Goal: Task Accomplishment & Management: Use online tool/utility

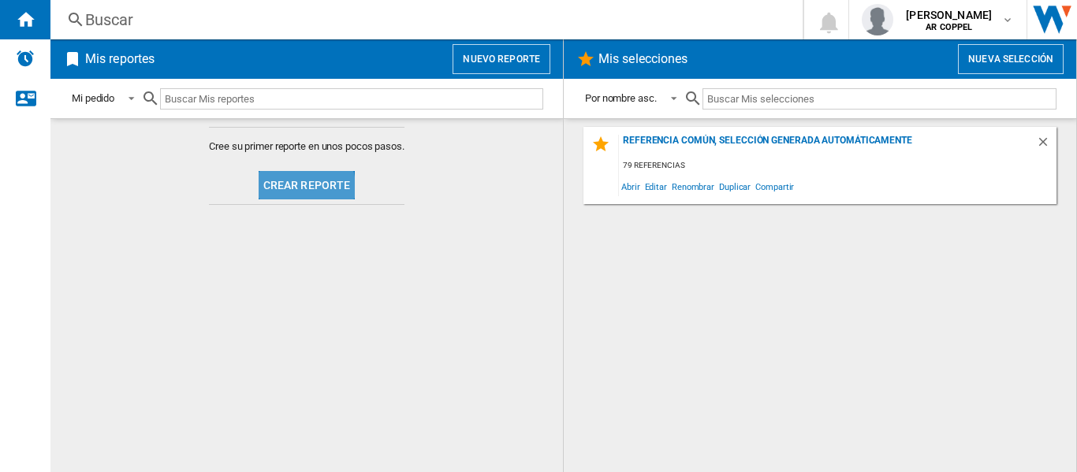
click at [285, 191] on button "Crear reporte" at bounding box center [307, 185] width 97 height 28
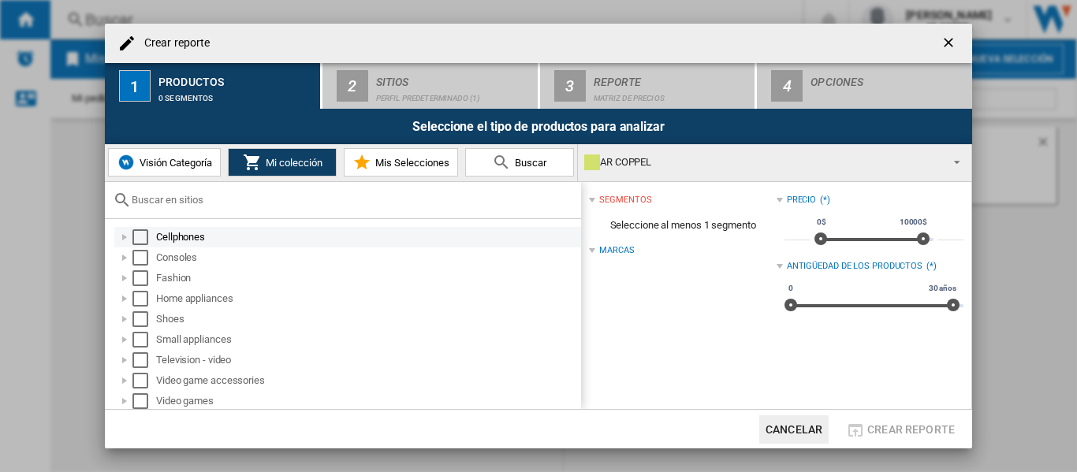
click at [142, 235] on div "Select" at bounding box center [141, 238] width 16 height 16
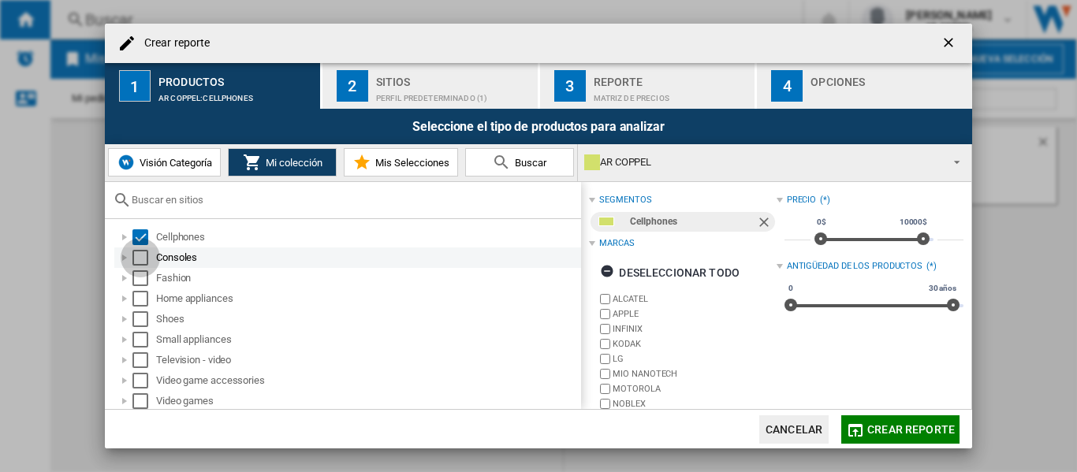
click at [142, 252] on div "Select" at bounding box center [141, 258] width 16 height 16
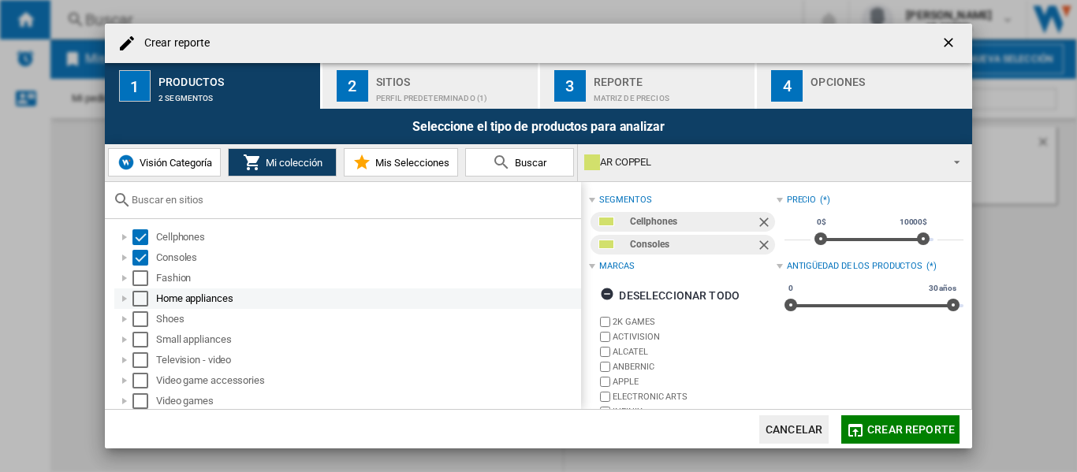
click at [138, 295] on div "Select" at bounding box center [141, 299] width 16 height 16
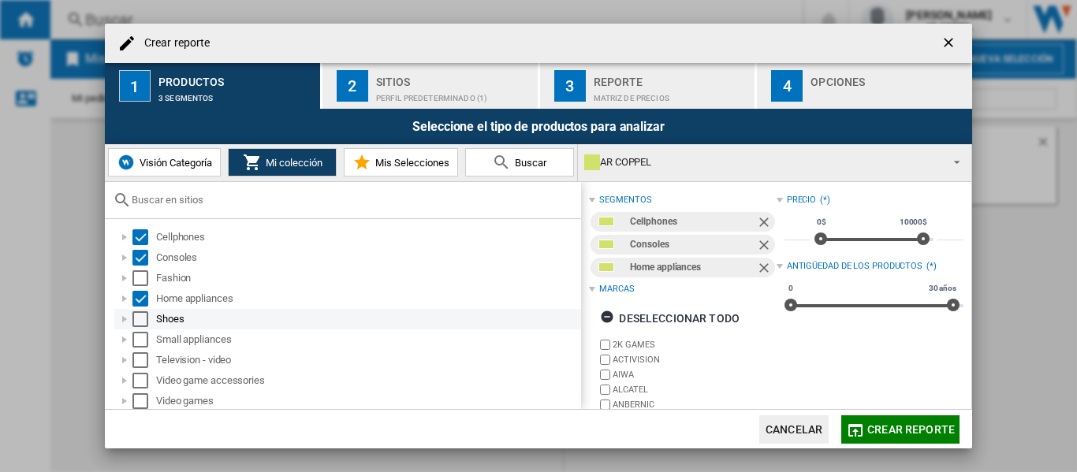
click at [136, 315] on div "Select" at bounding box center [141, 320] width 16 height 16
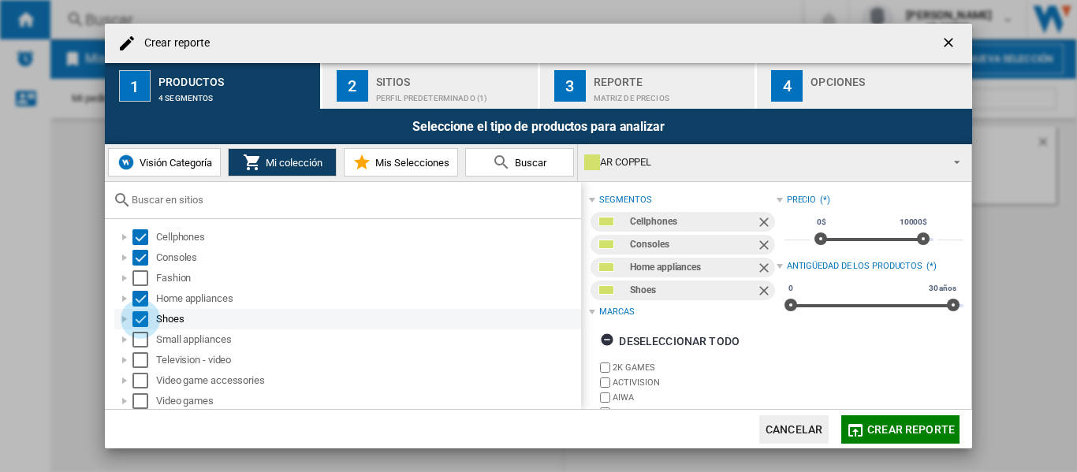
click at [136, 319] on div "Select" at bounding box center [141, 320] width 16 height 16
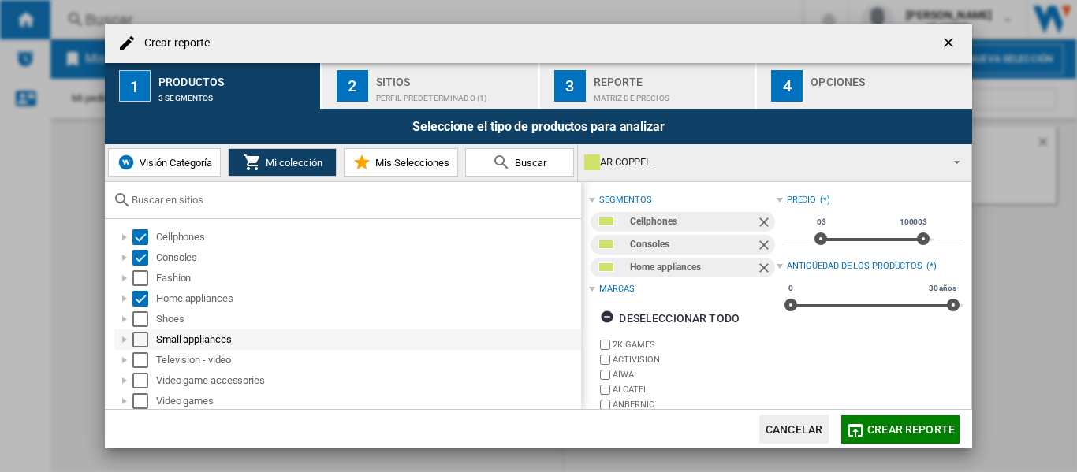
click at [140, 341] on div "Select" at bounding box center [141, 340] width 16 height 16
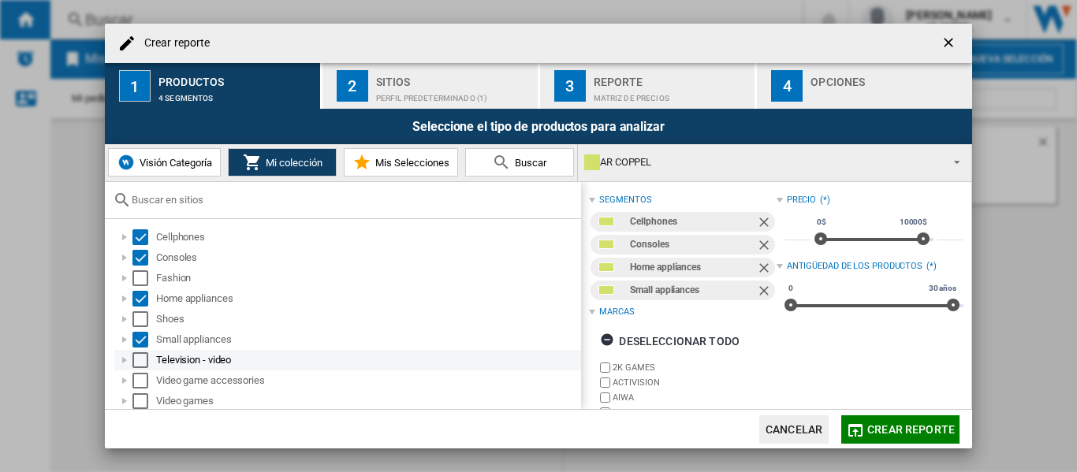
click at [140, 356] on div "Select" at bounding box center [141, 361] width 16 height 16
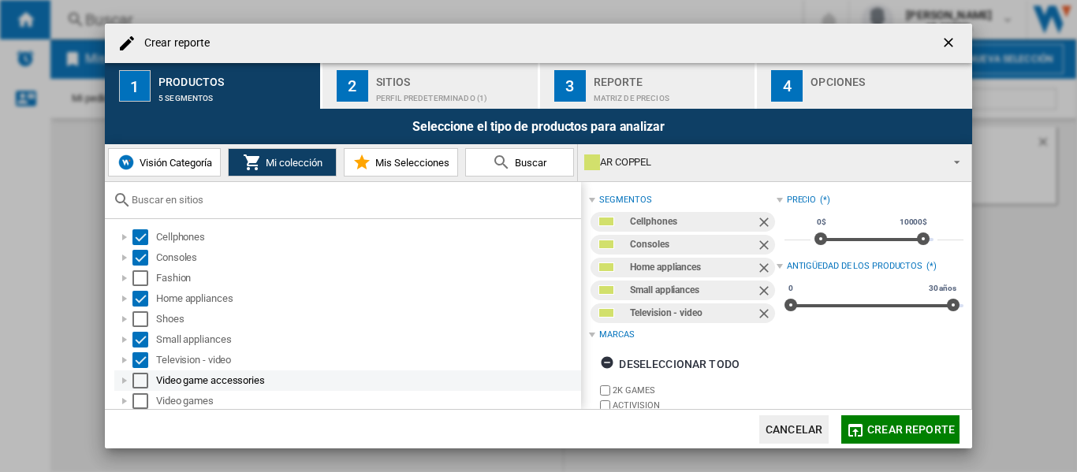
click at [138, 375] on div "Select" at bounding box center [141, 381] width 16 height 16
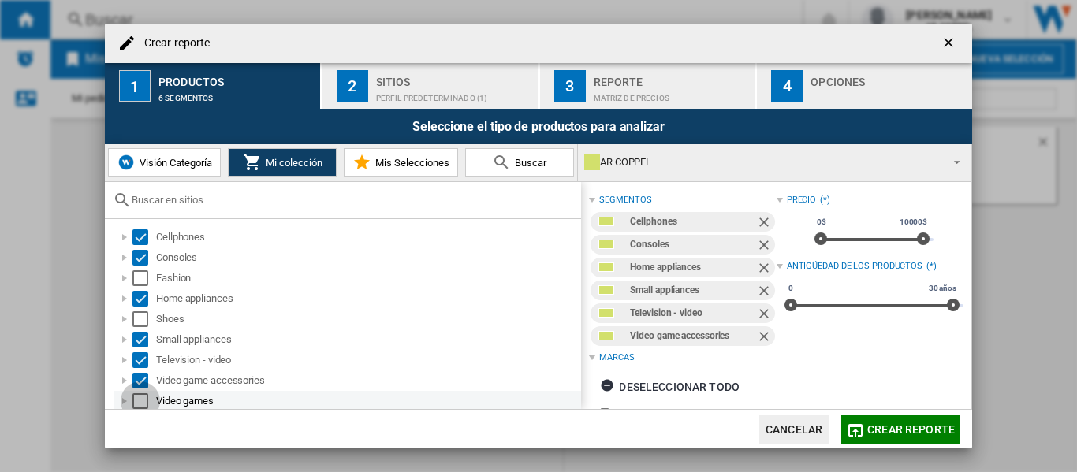
click at [137, 397] on div "Select" at bounding box center [141, 402] width 16 height 16
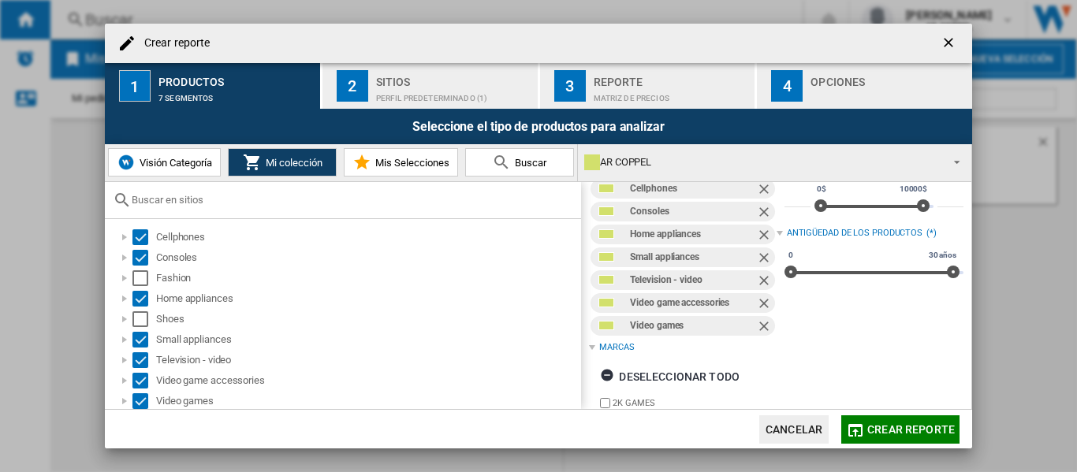
click at [422, 88] on div "Perfil predeterminado (1)" at bounding box center [453, 94] width 155 height 17
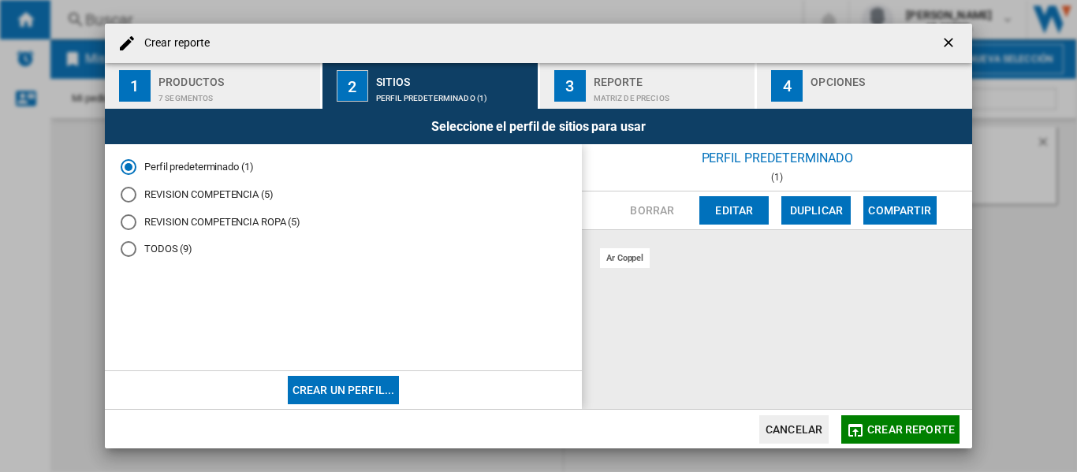
click at [130, 221] on div "REVISION COMPETENCIA ROPA (5)" at bounding box center [129, 223] width 16 height 16
click at [130, 252] on div "TODOS (9)" at bounding box center [129, 249] width 16 height 16
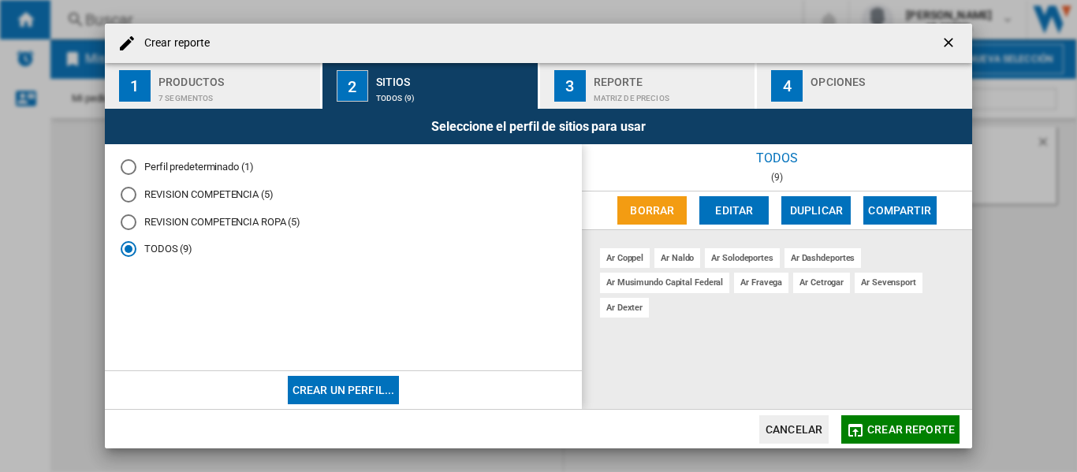
click at [125, 226] on div "REVISION COMPETENCIA ROPA (5)" at bounding box center [129, 223] width 16 height 16
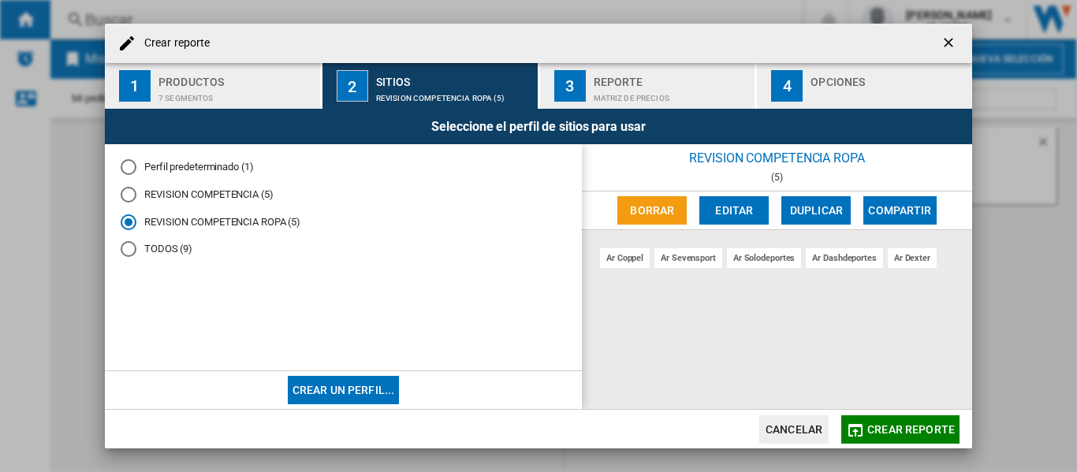
click at [131, 196] on div "REVISION COMPETENCIA (5)" at bounding box center [129, 195] width 16 height 16
click at [646, 86] on div "Matriz de precios" at bounding box center [671, 94] width 155 height 17
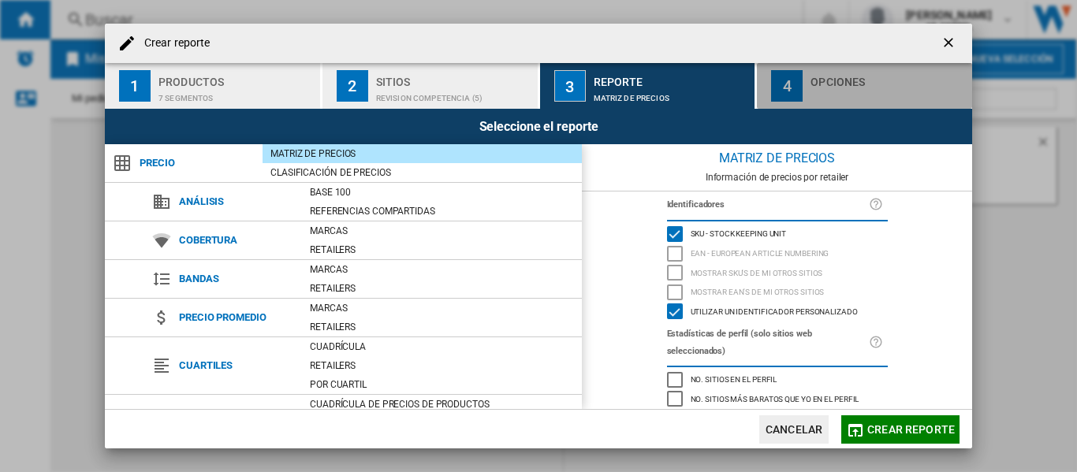
click at [833, 80] on div "Opciones" at bounding box center [888, 77] width 155 height 17
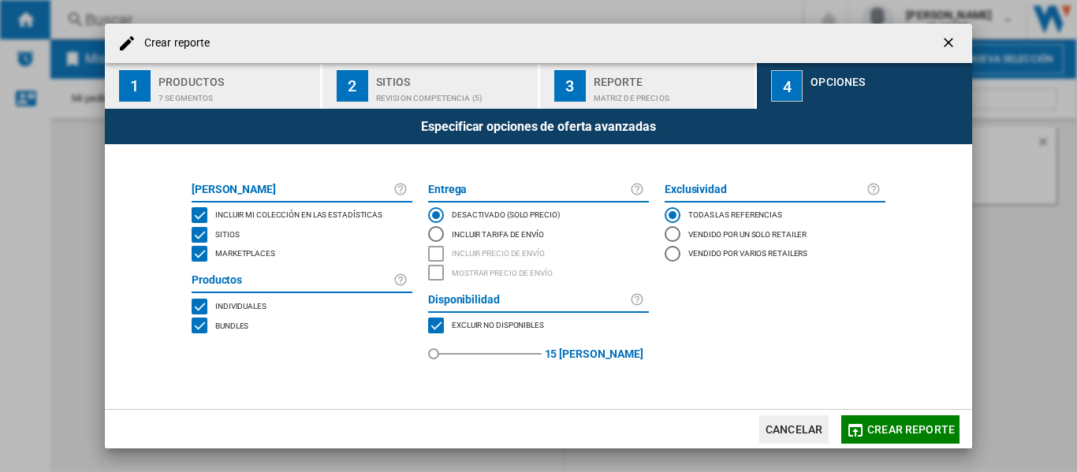
click at [203, 256] on div "MARKETPLACES" at bounding box center [200, 254] width 16 height 16
click at [900, 430] on span "Crear reporte" at bounding box center [912, 430] width 88 height 13
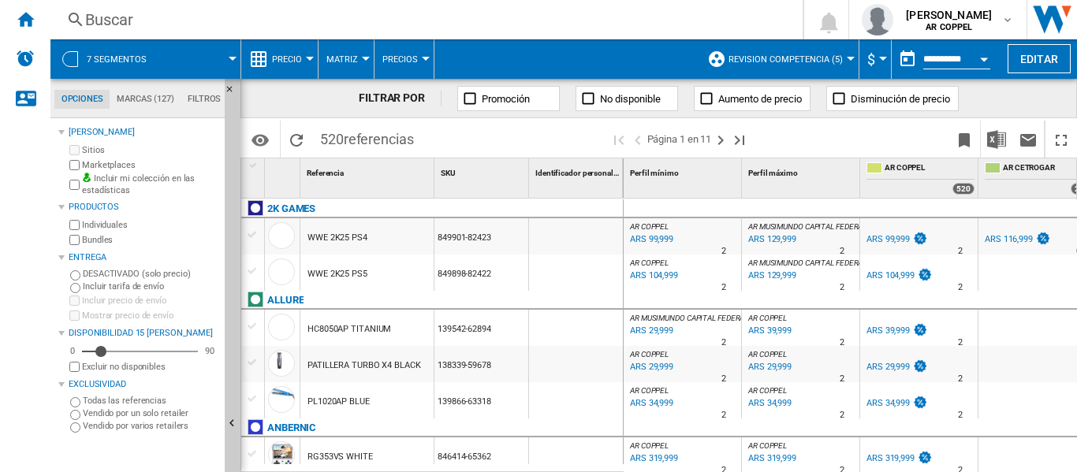
click at [309, 59] on div at bounding box center [310, 59] width 8 height 4
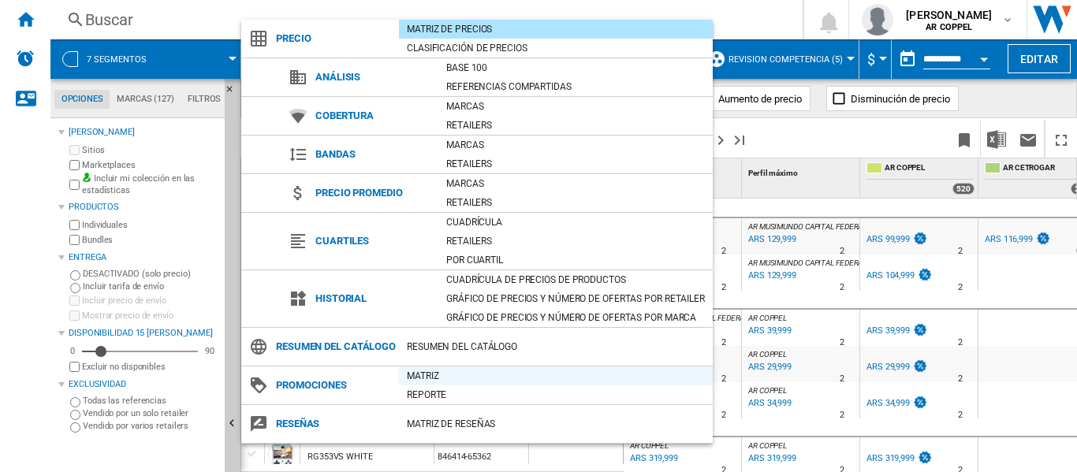
click at [443, 384] on div "Matriz" at bounding box center [556, 376] width 314 height 16
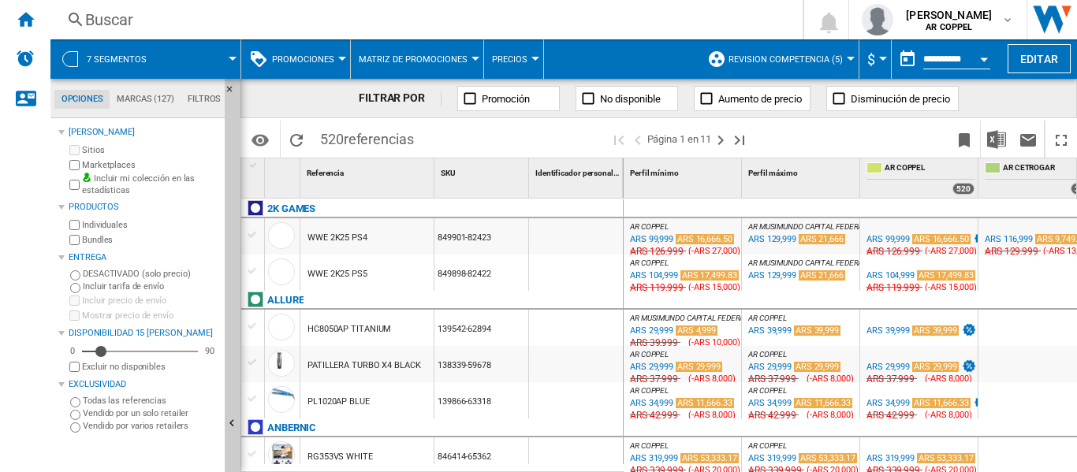
click at [532, 58] on div at bounding box center [536, 59] width 8 height 4
click at [343, 60] on md-backdrop at bounding box center [538, 236] width 1077 height 472
click at [343, 60] on div at bounding box center [342, 59] width 8 height 4
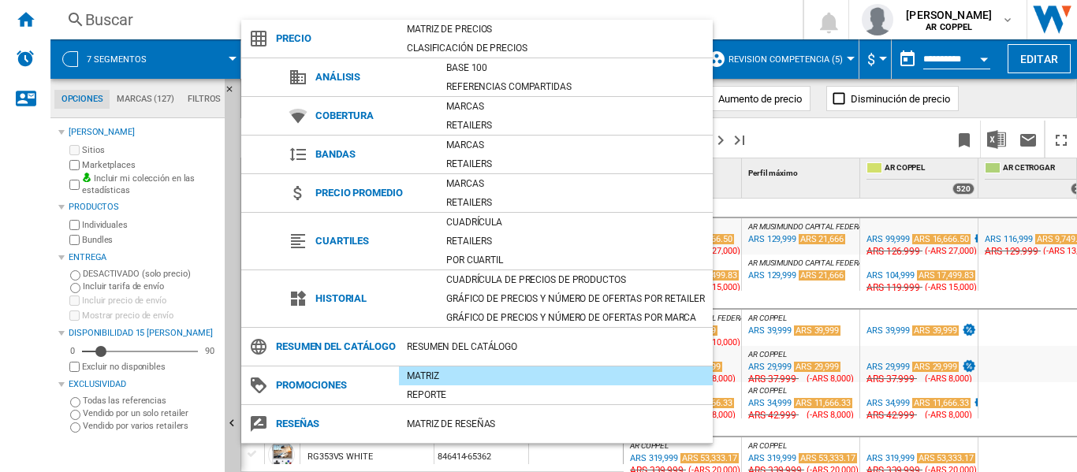
click at [6, 414] on md-backdrop at bounding box center [538, 236] width 1077 height 472
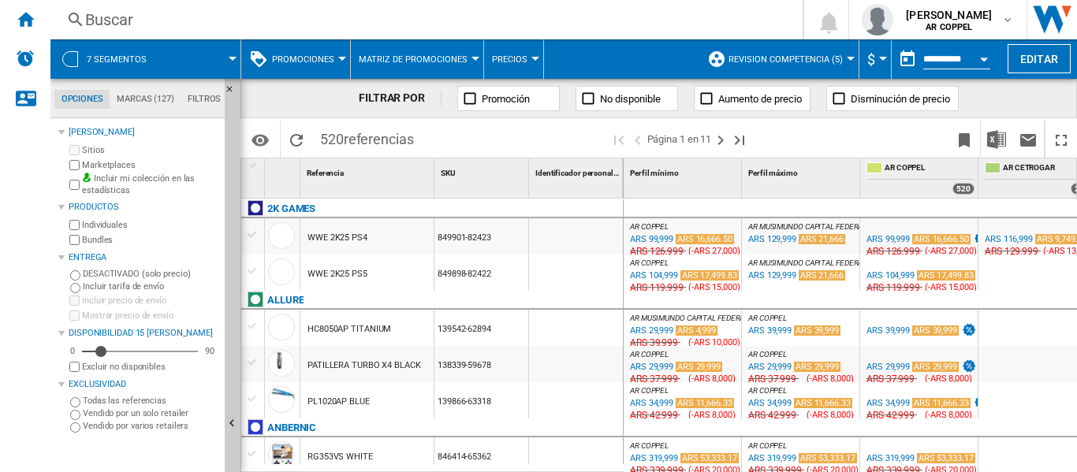
click at [342, 60] on div at bounding box center [342, 59] width 8 height 4
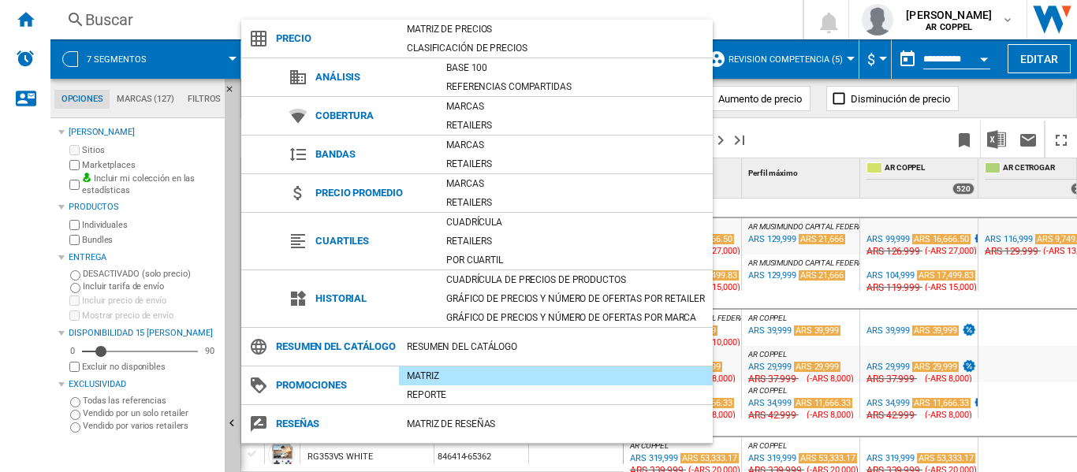
click at [480, 384] on div "Matriz" at bounding box center [556, 376] width 314 height 16
click at [997, 138] on md-backdrop at bounding box center [538, 236] width 1077 height 472
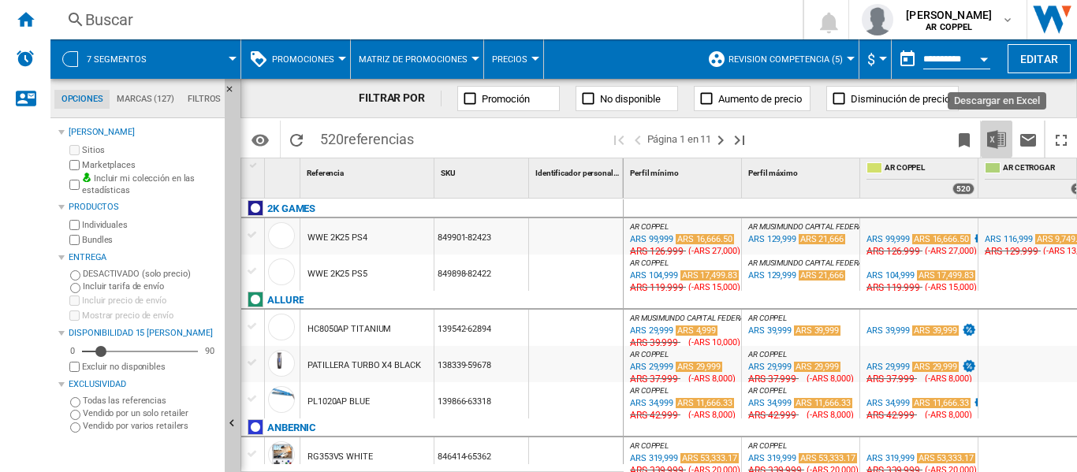
click at [997, 138] on img "Descargar en Excel" at bounding box center [997, 139] width 19 height 19
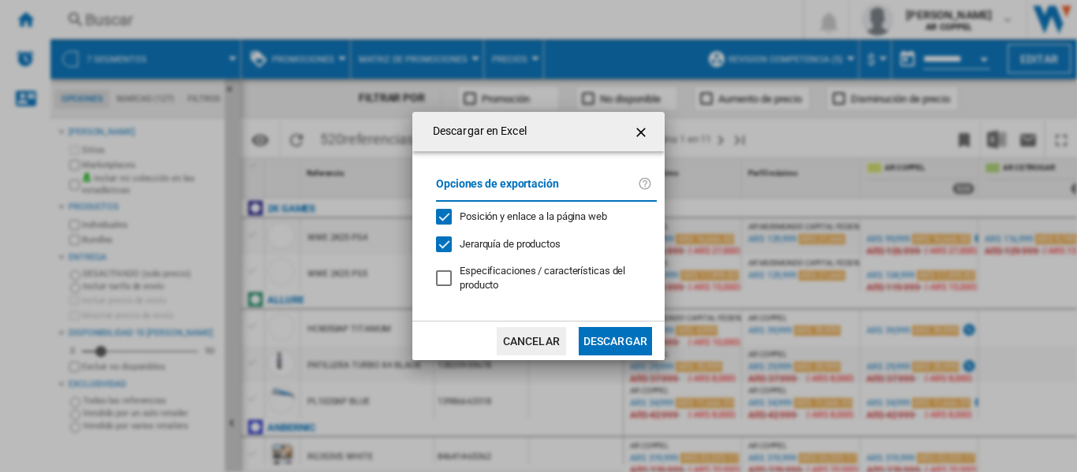
click at [604, 338] on button "Descargar" at bounding box center [615, 341] width 73 height 28
